Goal: Find specific page/section: Find specific page/section

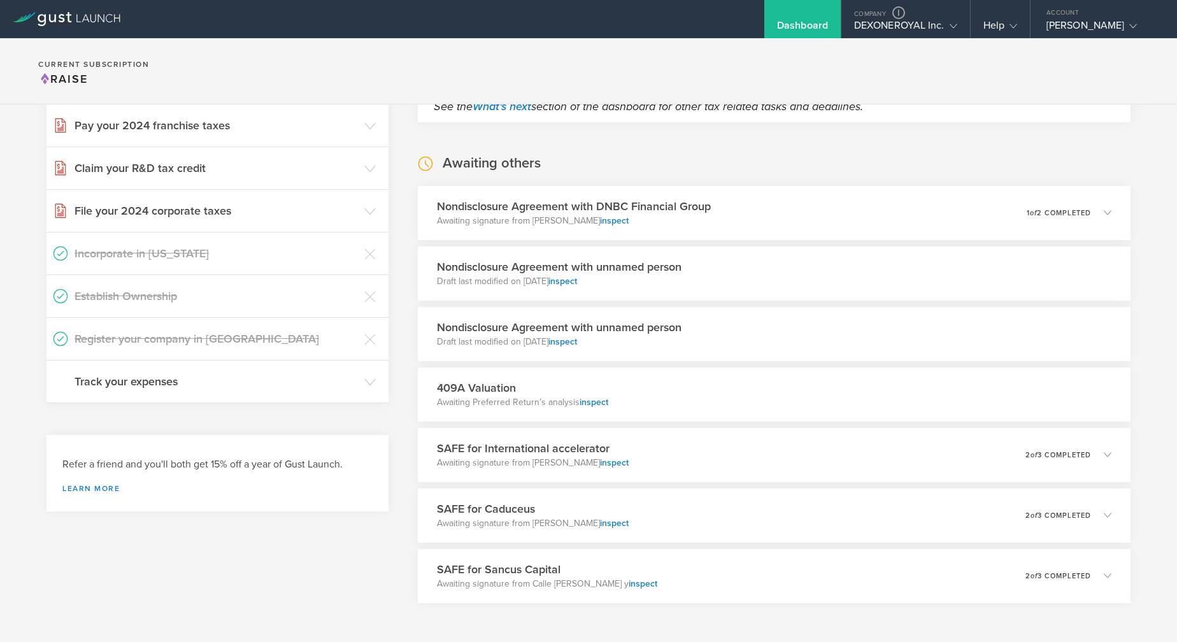
scroll to position [367, 0]
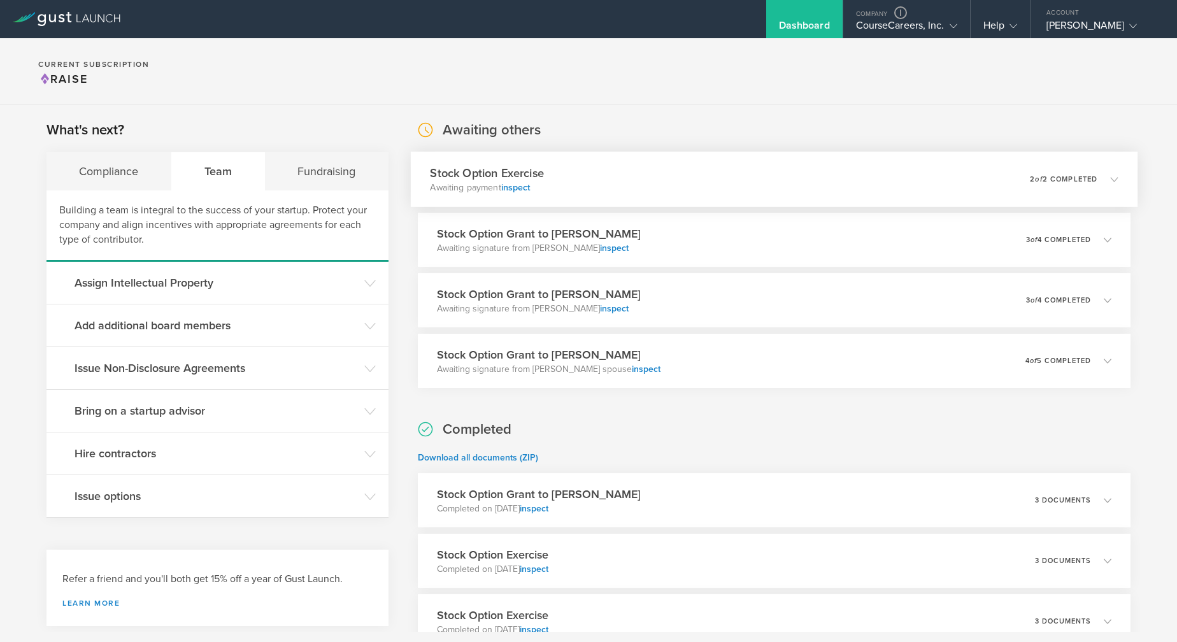
click at [510, 196] on div "Stock Option Exercise Awaiting payment inspect 0 undeliverable 2 of 2 completed" at bounding box center [774, 179] width 728 height 55
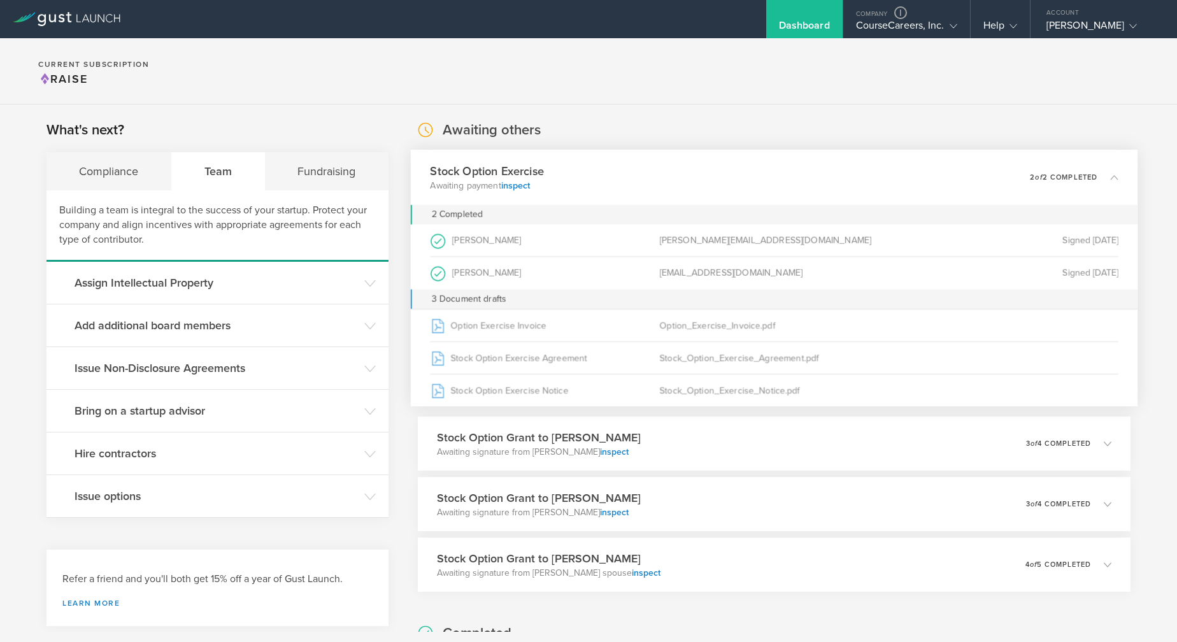
click at [624, 175] on div "Stock Option Exercise Awaiting payment inspect 0 undeliverable 2 of 2 completed" at bounding box center [774, 177] width 728 height 55
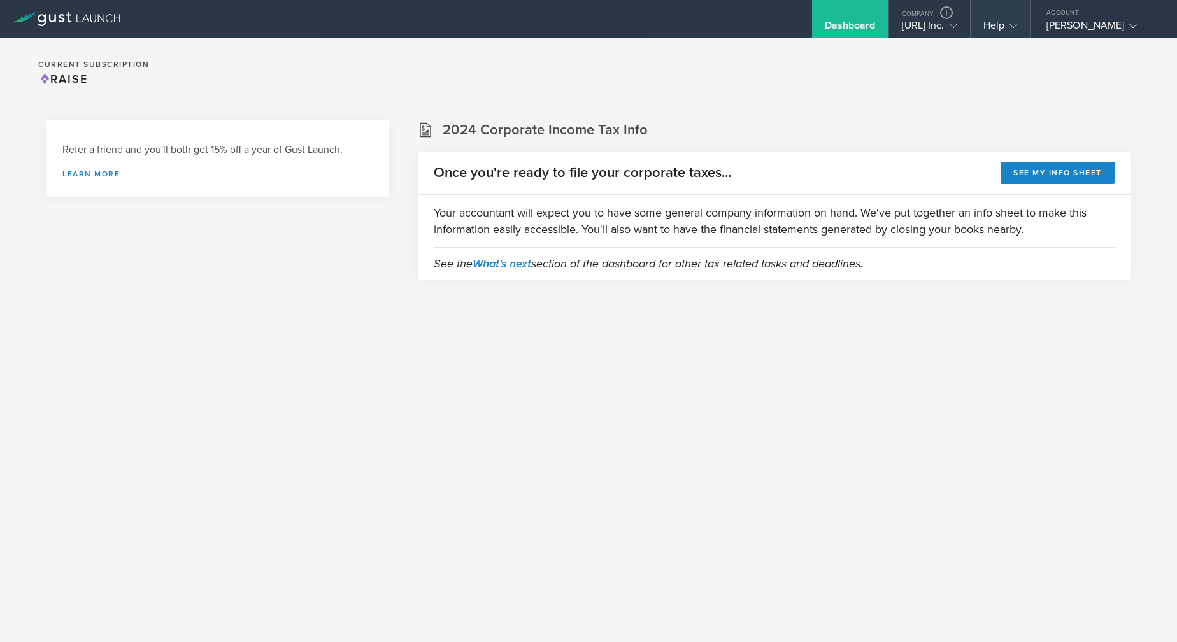
click at [1018, 31] on div "Help" at bounding box center [1000, 19] width 59 height 38
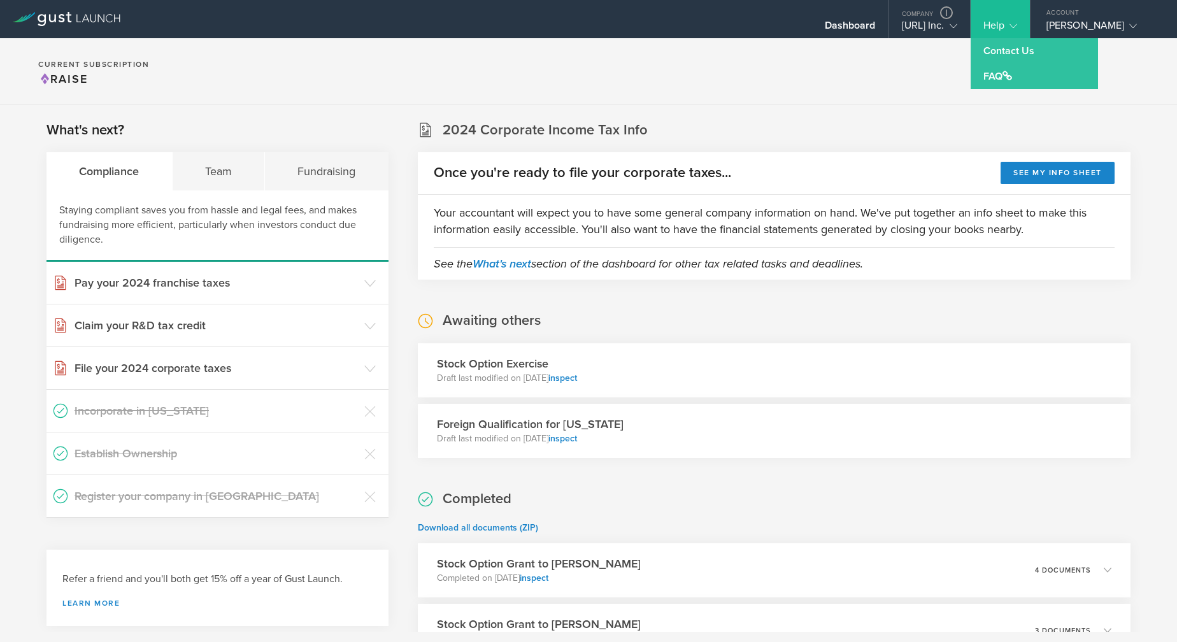
click at [844, 75] on section "Current Subscription Raise" at bounding box center [588, 71] width 1177 height 66
